Goal: Information Seeking & Learning: Learn about a topic

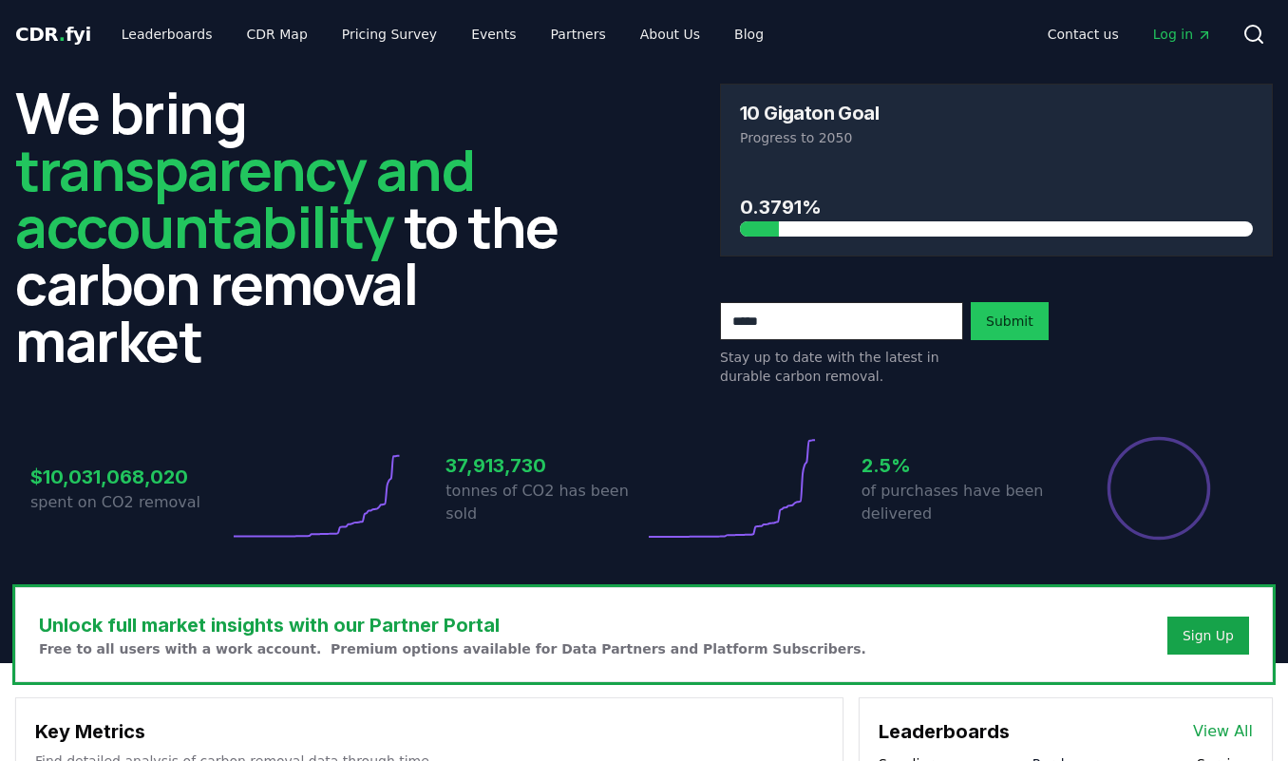
scroll to position [1448, 0]
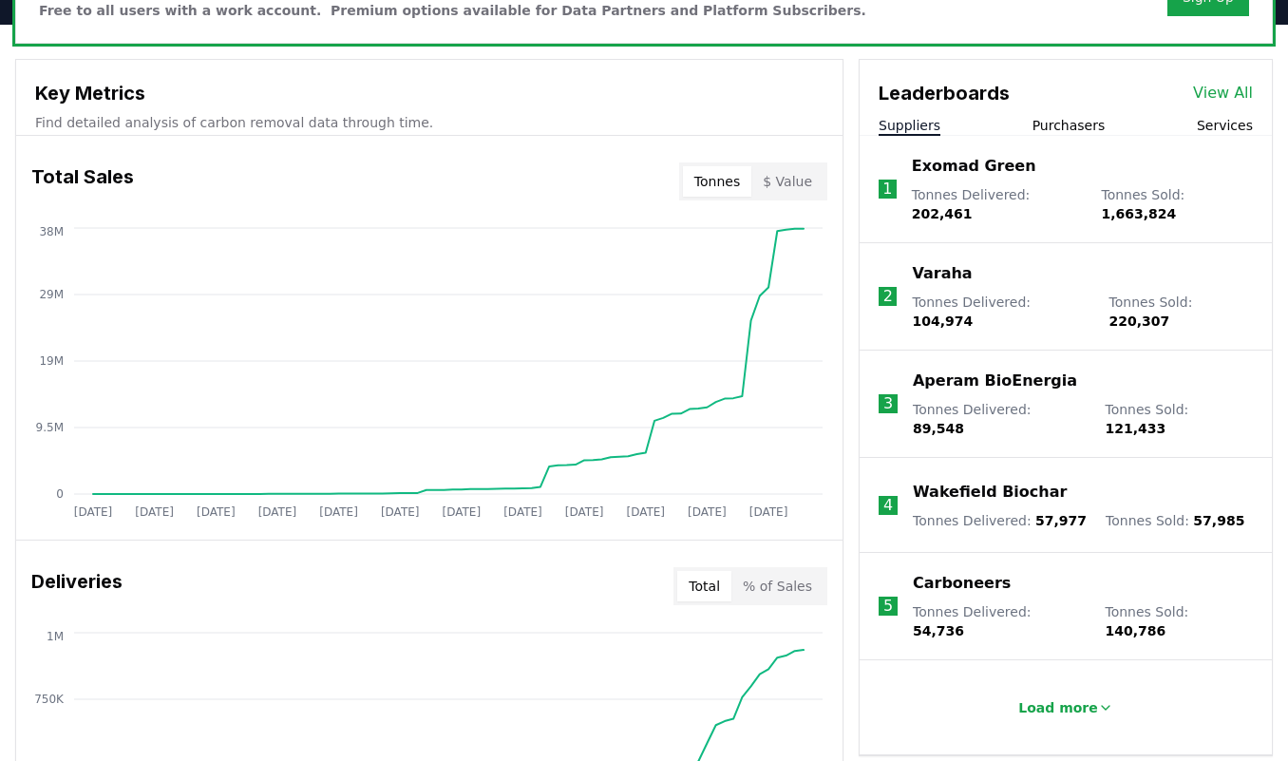
scroll to position [572, 0]
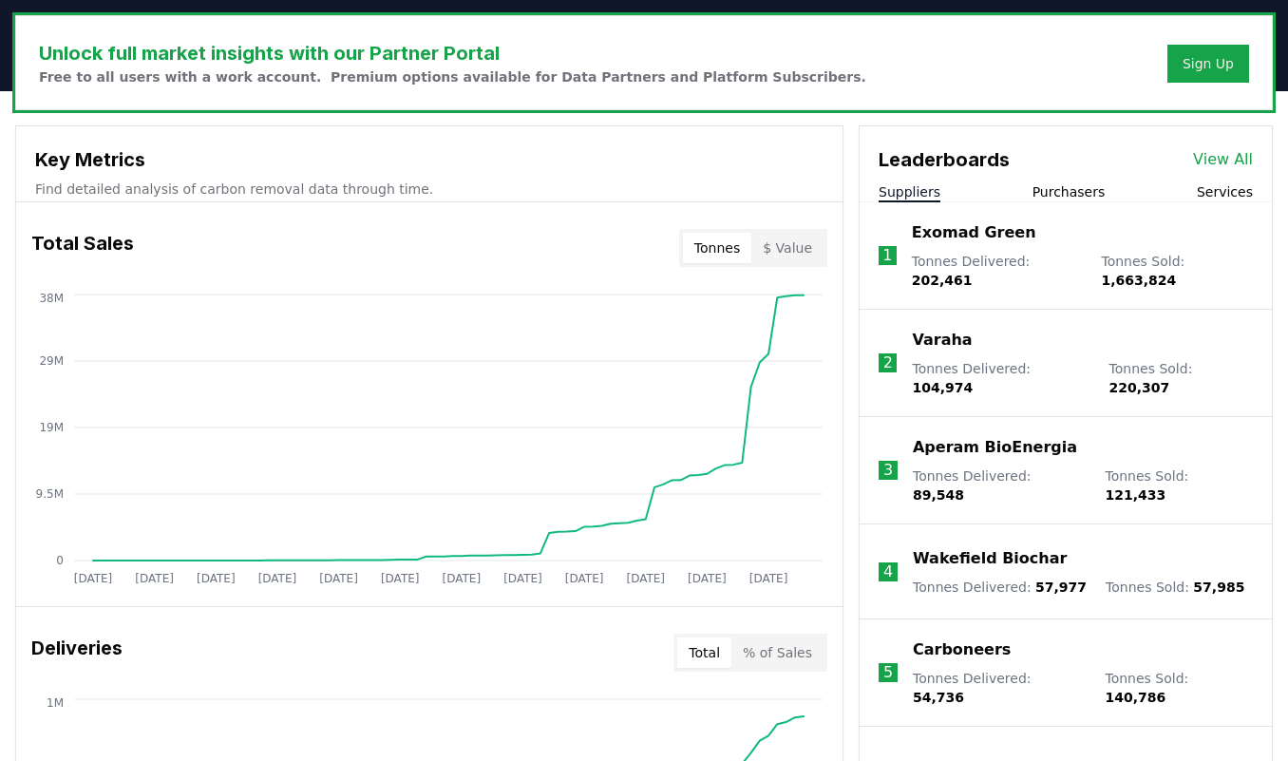
click at [1084, 199] on button "Purchasers" at bounding box center [1068, 191] width 73 height 19
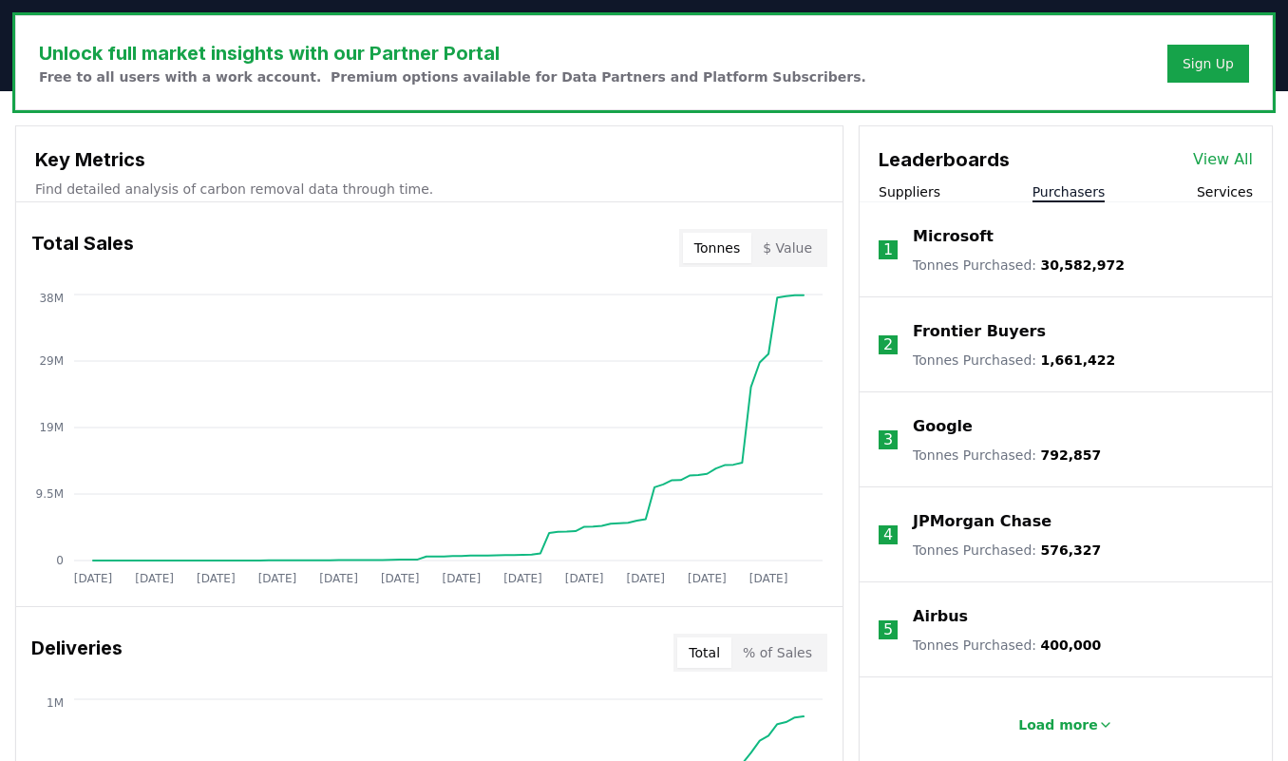
click at [1206, 152] on link "View All" at bounding box center [1223, 159] width 60 height 23
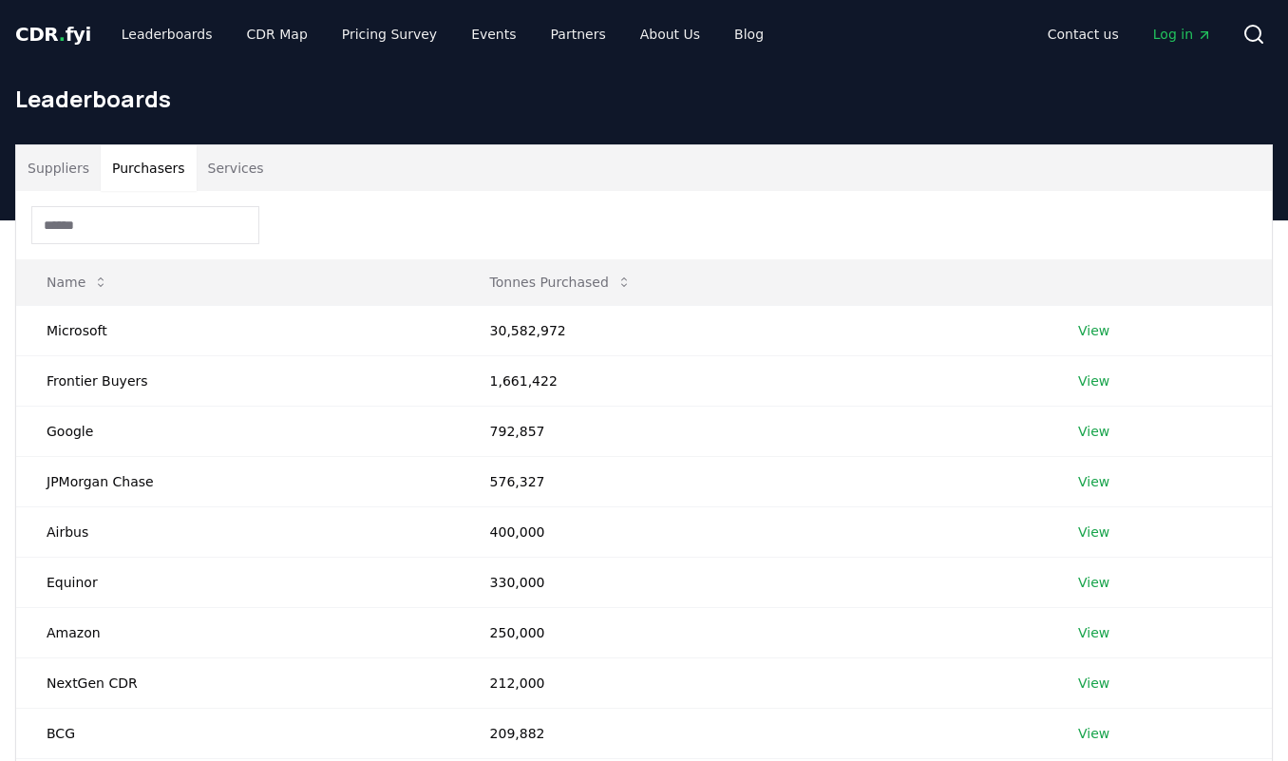
click at [144, 168] on button "Purchasers" at bounding box center [149, 168] width 96 height 46
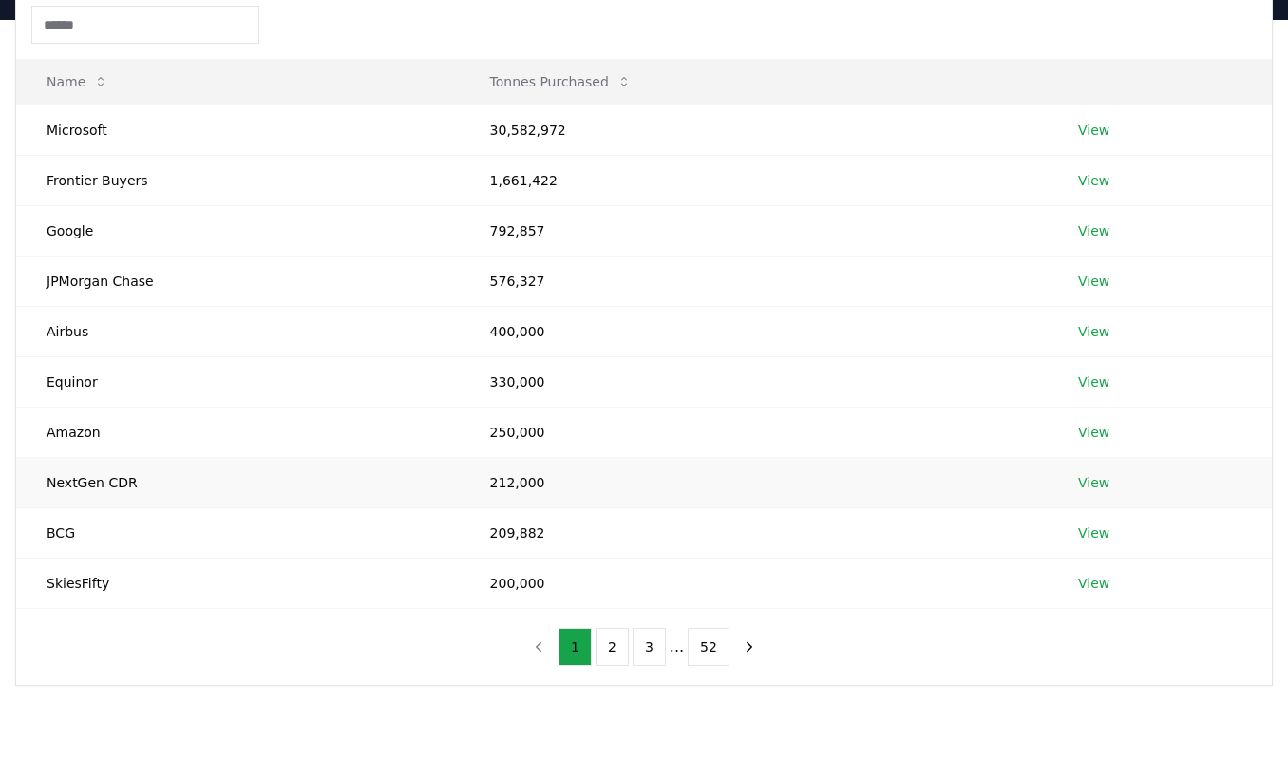
scroll to position [212, 0]
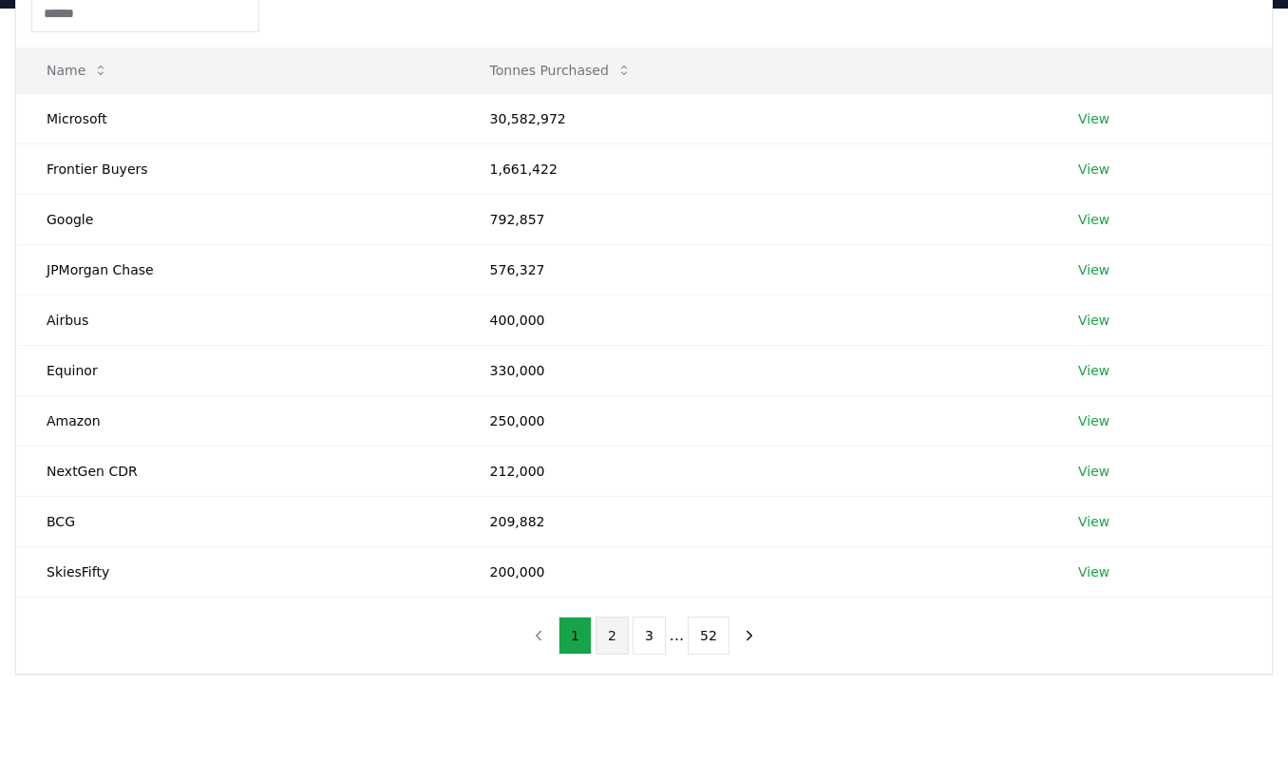
click at [611, 634] on button "2" at bounding box center [612, 635] width 33 height 38
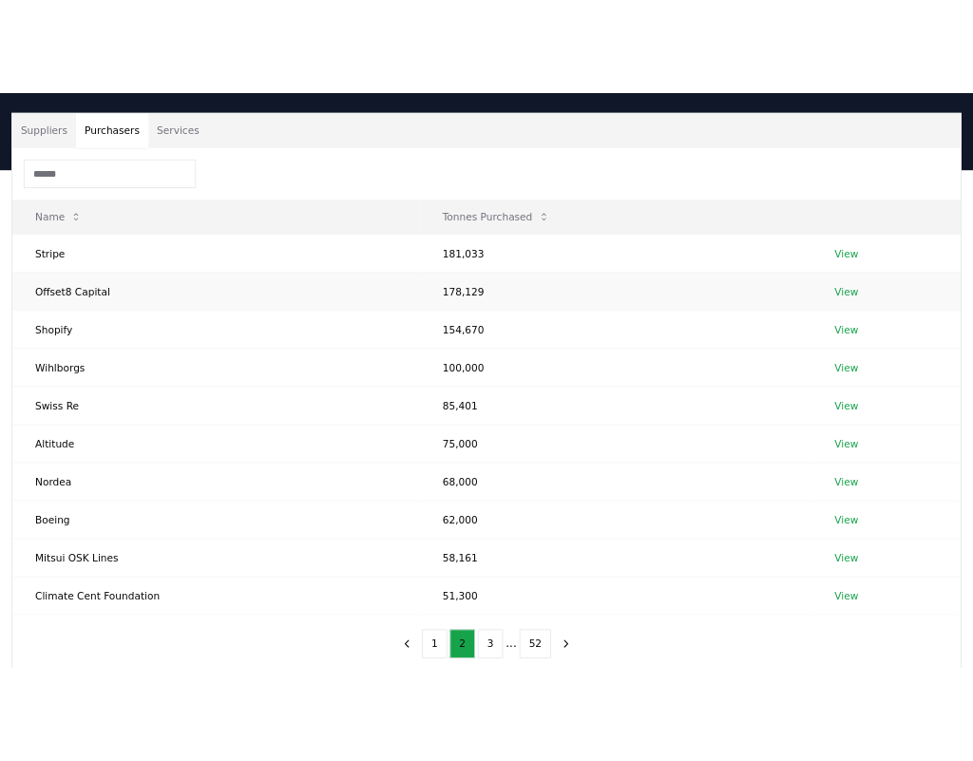
scroll to position [186, 0]
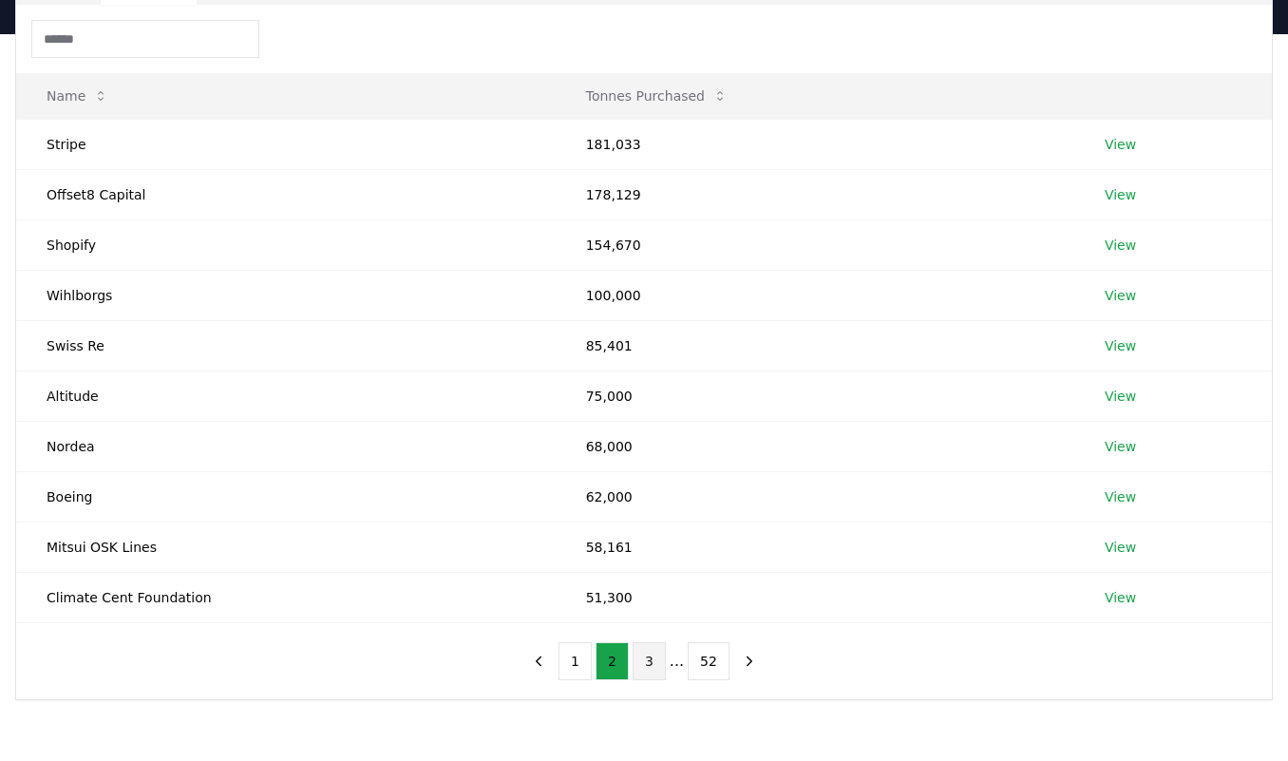
click at [651, 670] on button "3" at bounding box center [649, 661] width 33 height 38
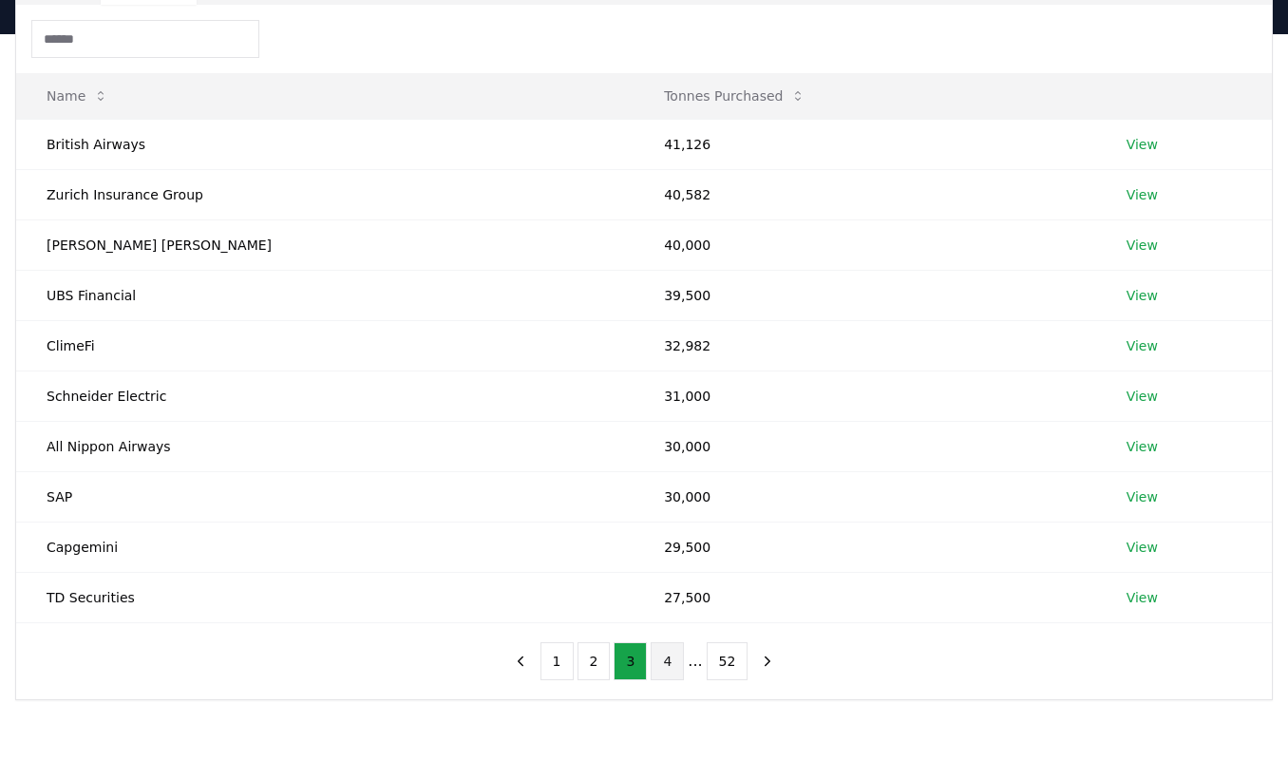
click at [669, 662] on button "4" at bounding box center [667, 661] width 33 height 38
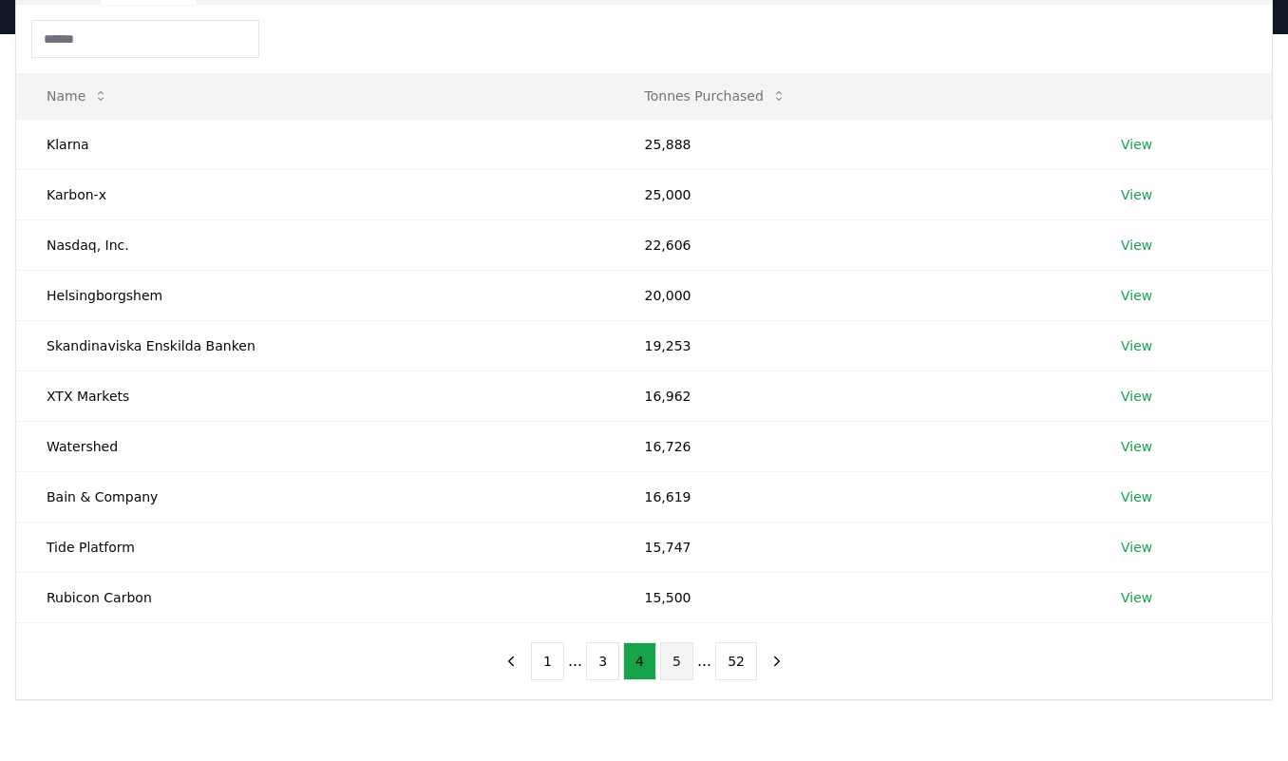
click at [674, 656] on button "5" at bounding box center [676, 661] width 33 height 38
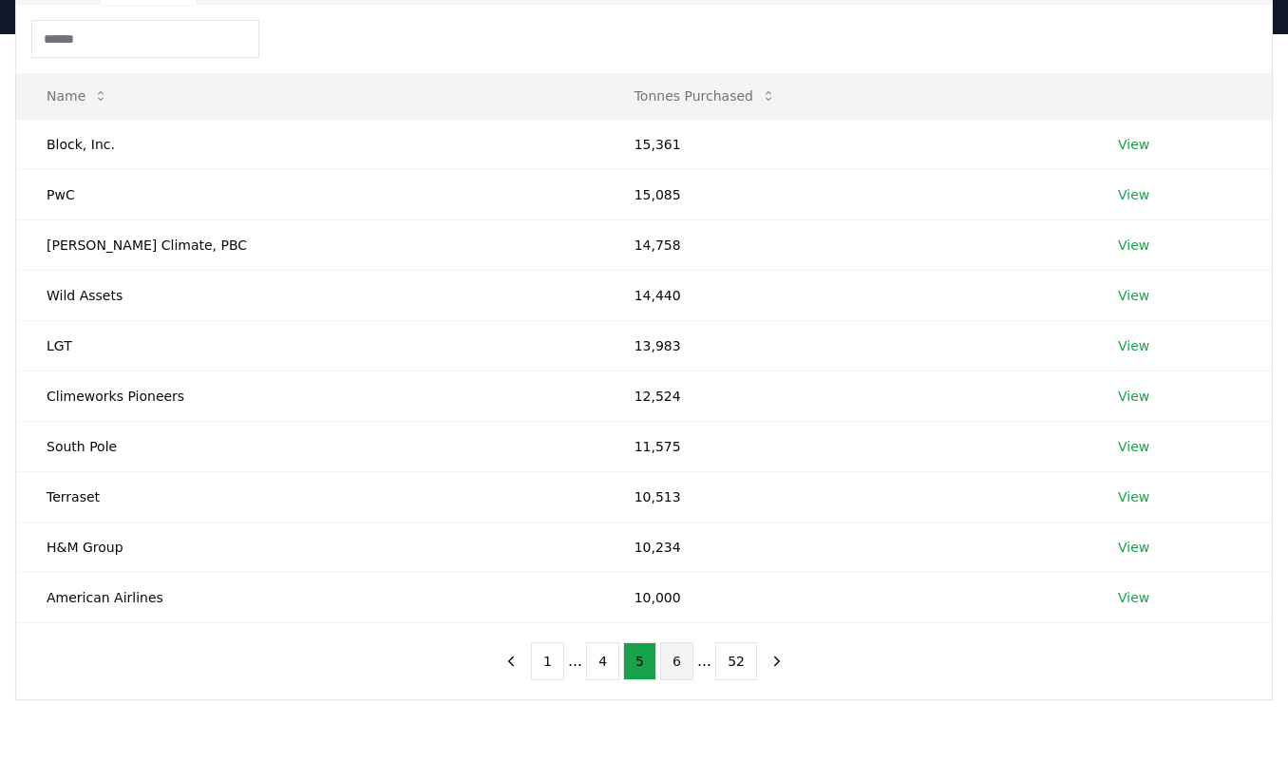
click at [672, 665] on button "6" at bounding box center [676, 661] width 33 height 38
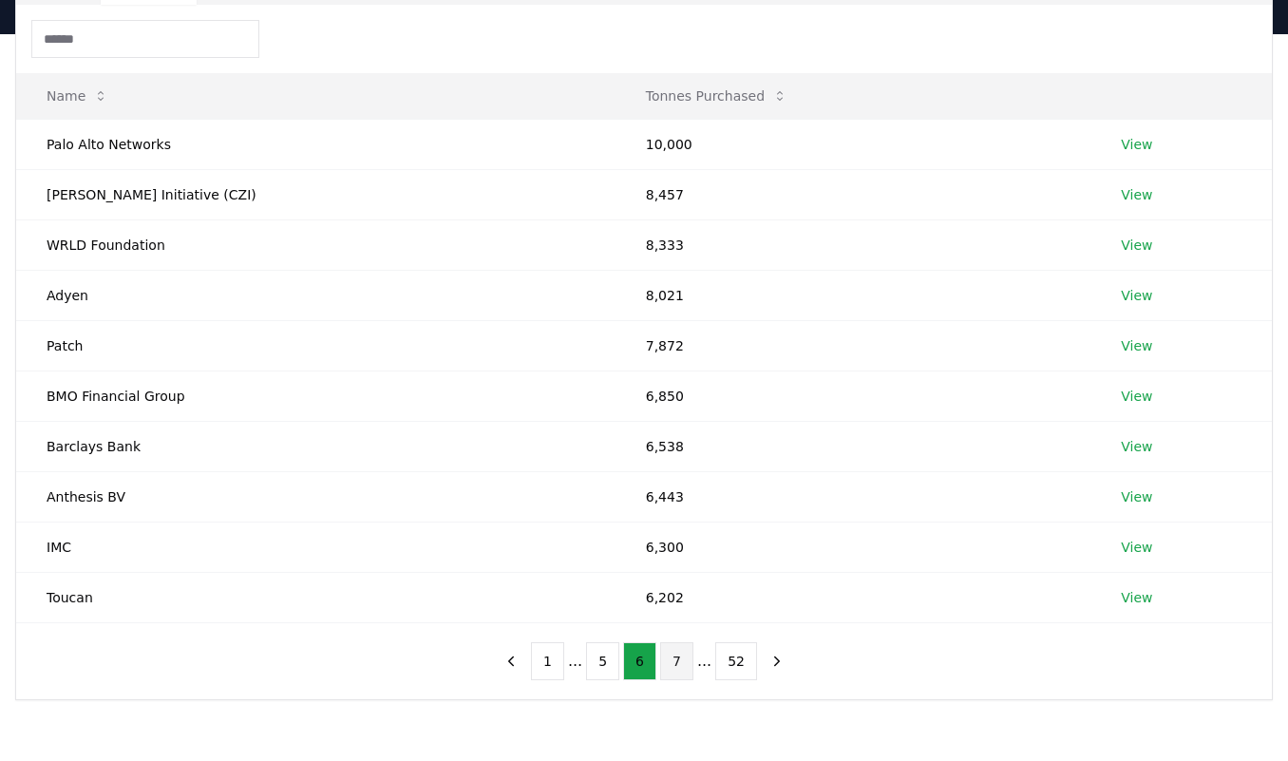
click at [679, 668] on button "7" at bounding box center [676, 661] width 33 height 38
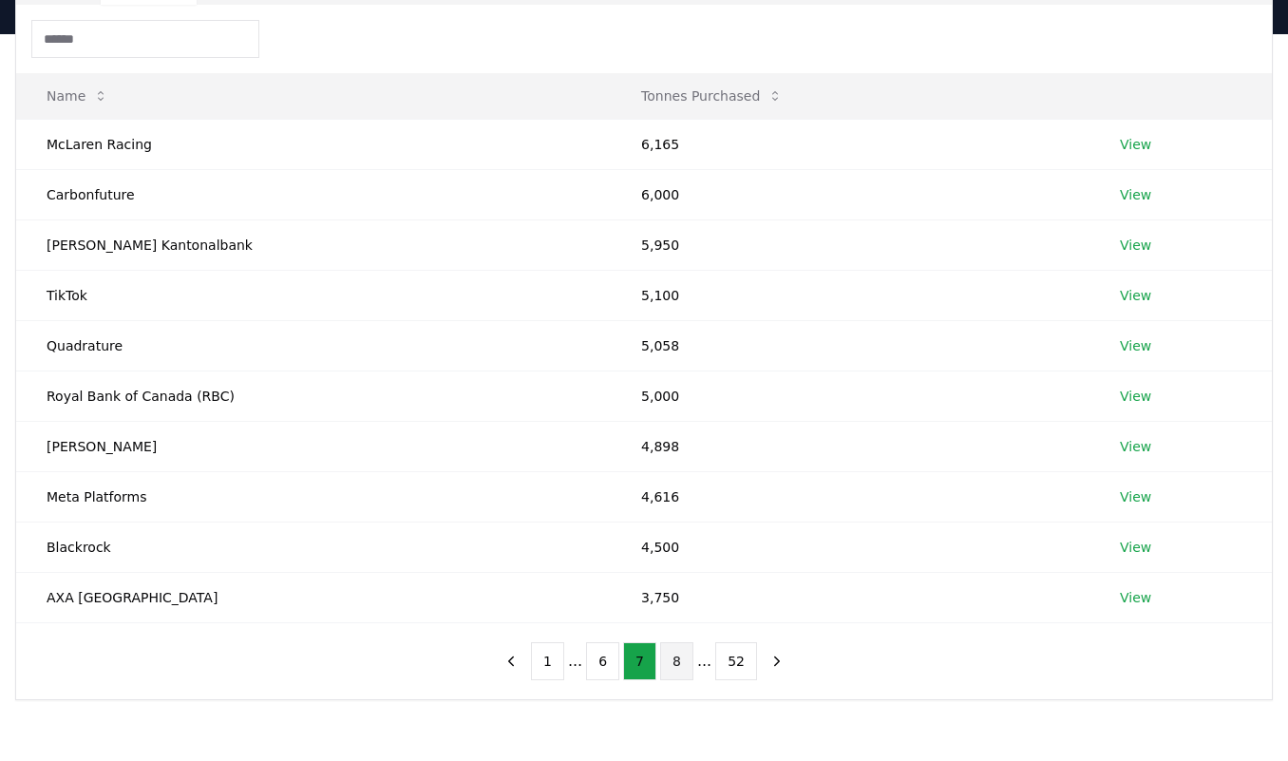
click at [680, 664] on button "8" at bounding box center [676, 661] width 33 height 38
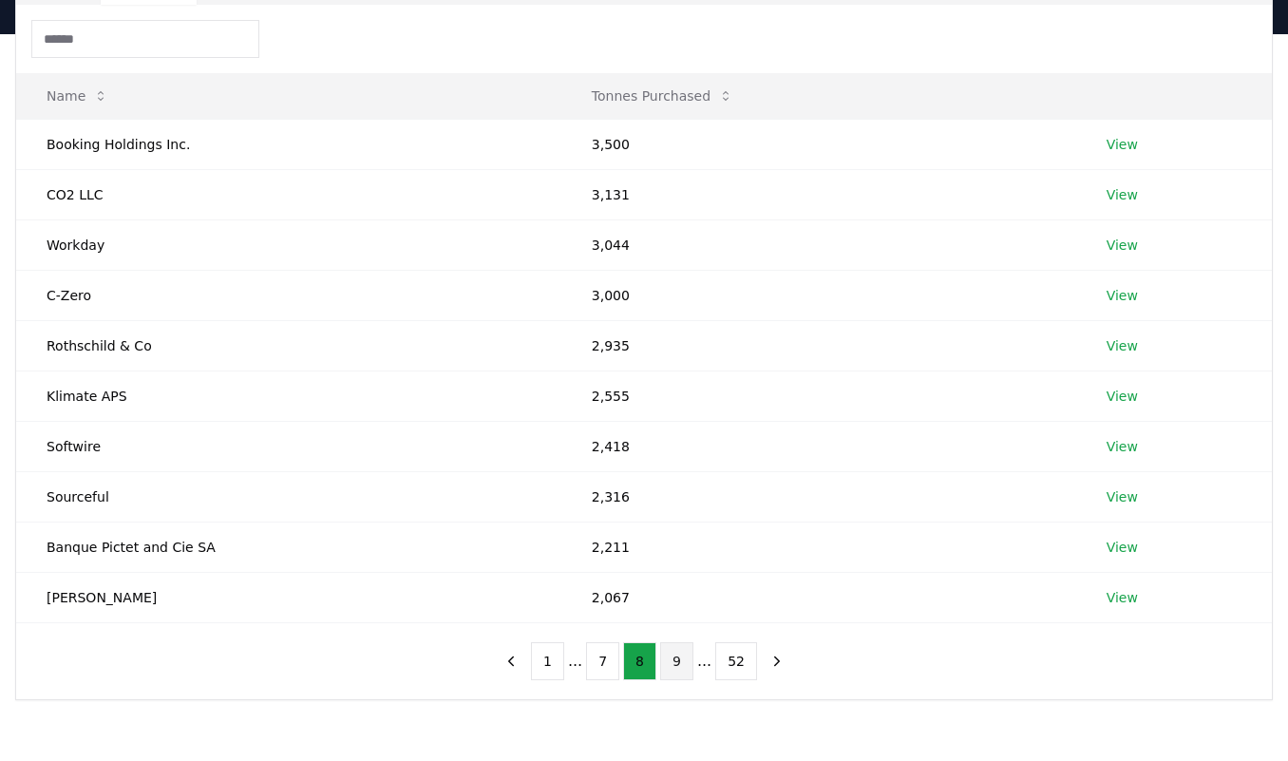
click at [672, 665] on button "9" at bounding box center [676, 661] width 33 height 38
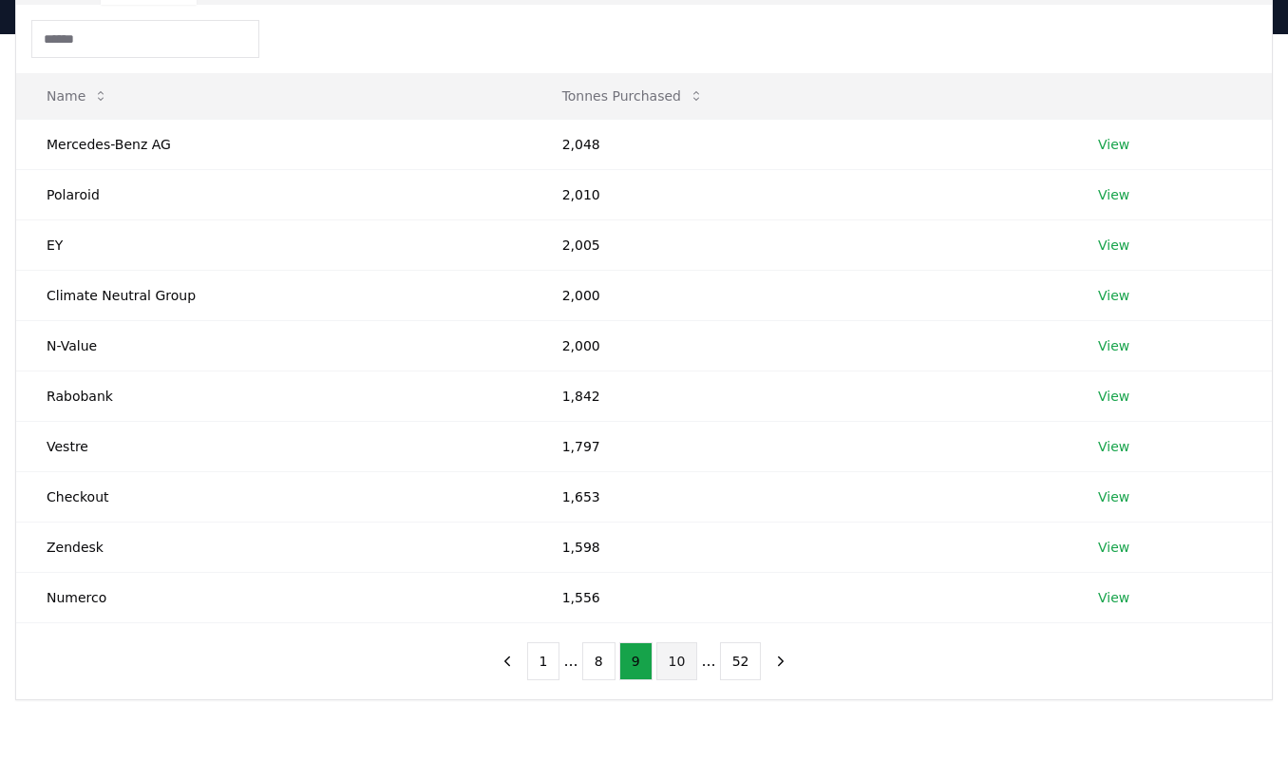
click at [673, 660] on button "10" at bounding box center [677, 661] width 42 height 38
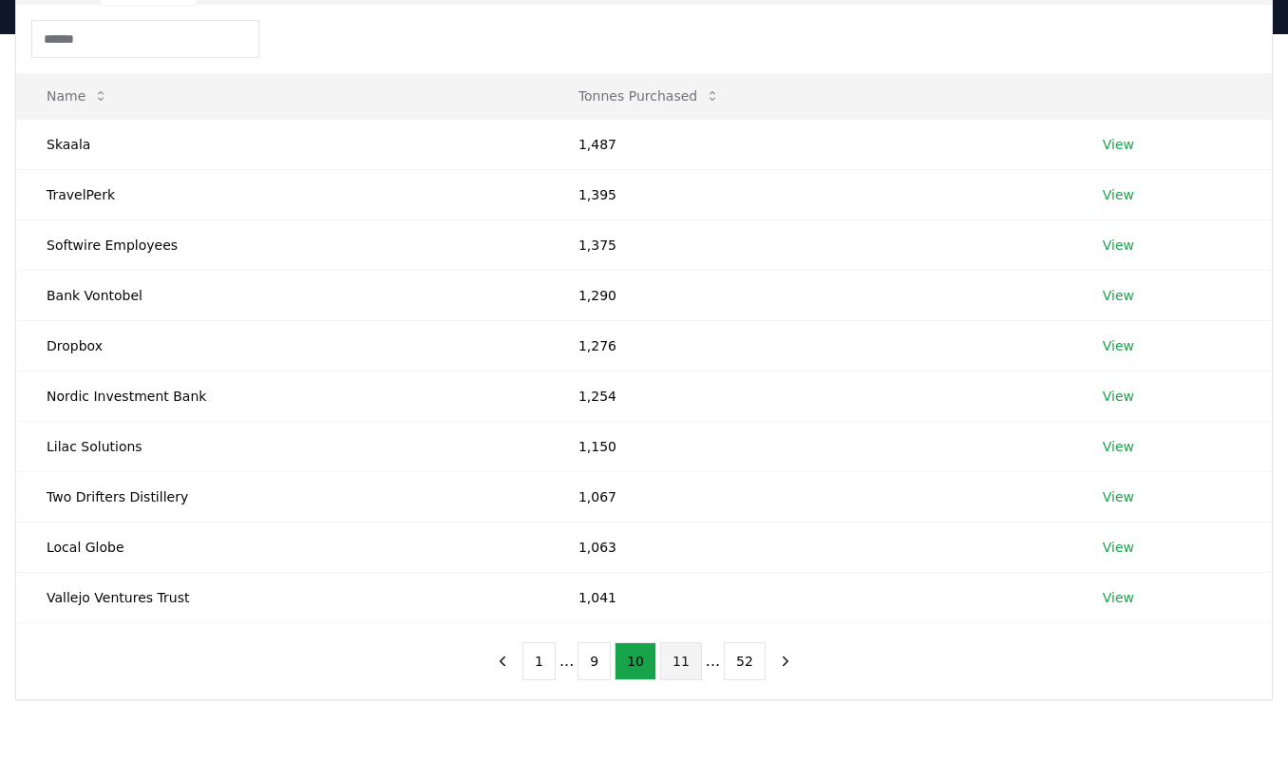
click at [676, 662] on button "11" at bounding box center [681, 661] width 42 height 38
